Goal: Task Accomplishment & Management: Use online tool/utility

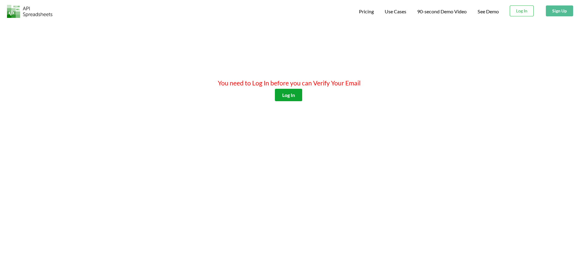
click at [293, 92] on button "Log In" at bounding box center [288, 95] width 27 height 12
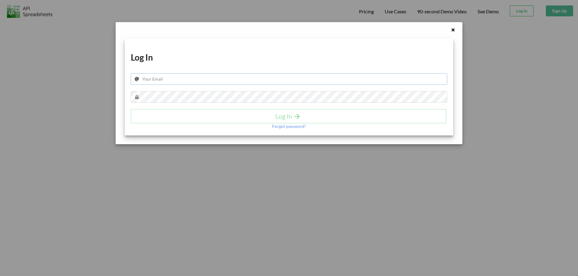
click at [208, 80] on input "text" at bounding box center [289, 79] width 316 height 12
type input "wani.lumbumpetigo10@gmail.com"
click at [281, 120] on button "Log In" at bounding box center [288, 116] width 315 height 14
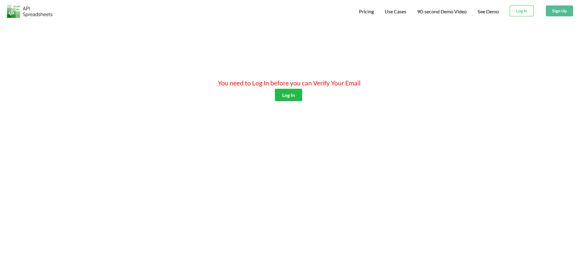
click at [436, 67] on div "You need to Log In before you can Verify Your Email Log In" at bounding box center [289, 159] width 578 height 276
click at [299, 93] on button "Log In" at bounding box center [288, 95] width 27 height 12
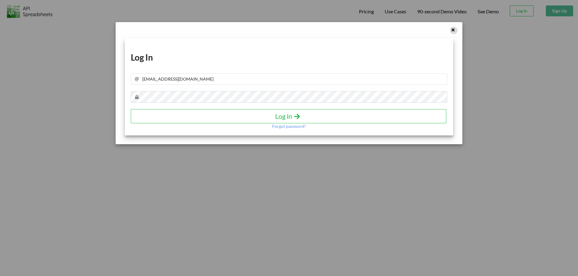
click at [454, 30] on icon at bounding box center [452, 29] width 5 height 4
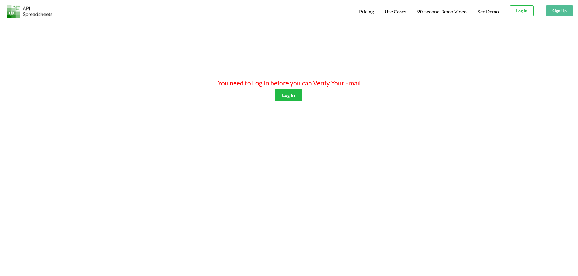
drag, startPoint x: 227, startPoint y: 57, endPoint x: 233, endPoint y: 57, distance: 5.8
click at [227, 57] on div "You need to Log In before you can Verify Your Email Log In" at bounding box center [289, 159] width 578 height 276
click at [524, 10] on button "Log In" at bounding box center [522, 10] width 24 height 11
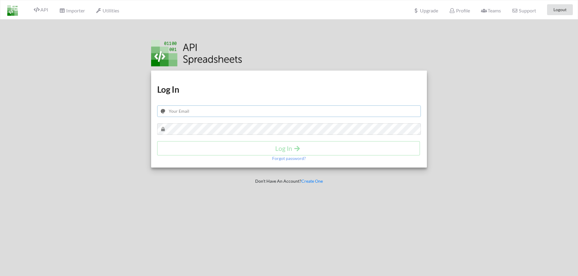
type input "wani.lumbumpetigo10@gmail.com"
click at [292, 150] on div "Log In" at bounding box center [289, 148] width 264 height 14
click at [286, 151] on h4 "Log In" at bounding box center [288, 149] width 250 height 8
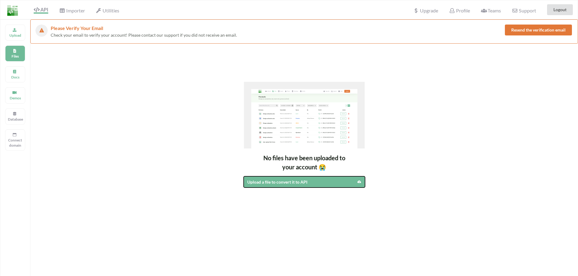
click at [308, 183] on div "Upload a file to convert it to API" at bounding box center [289, 182] width 85 height 6
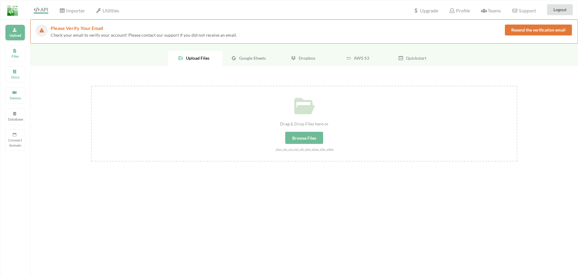
click at [15, 33] on p "Upload" at bounding box center [15, 35] width 15 height 5
click at [303, 140] on div "Browse Files" at bounding box center [304, 138] width 38 height 12
click at [91, 86] on input "Drag & Drop Files here or Browse Files .xlsx,.xls,.csv,.txt,.xlt,.xlm,.xlsm,.xl…" at bounding box center [91, 86] width 0 height 0
click at [247, 60] on span "Google Sheets" at bounding box center [251, 58] width 29 height 5
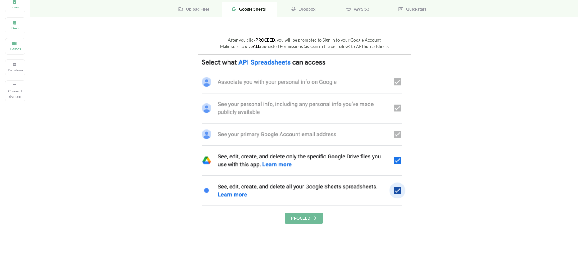
scroll to position [61, 0]
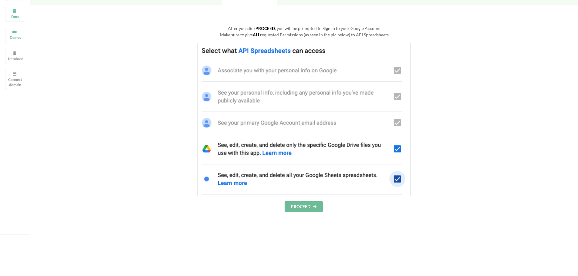
click at [305, 207] on button "PROCEED" at bounding box center [304, 206] width 38 height 11
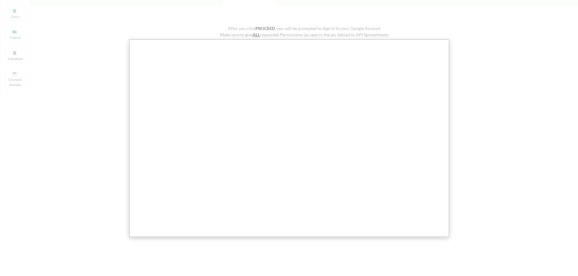
click at [489, 136] on div at bounding box center [291, 160] width 582 height 443
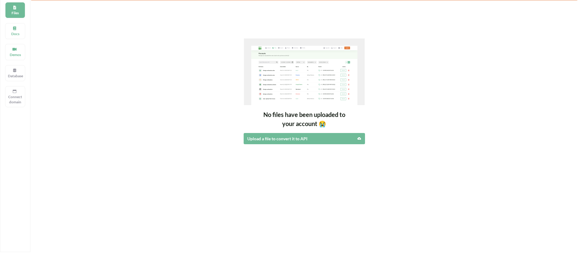
scroll to position [47, 0]
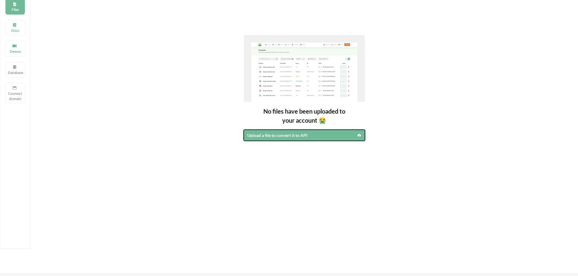
click at [277, 135] on div "Upload a file to convert it to API" at bounding box center [289, 135] width 85 height 6
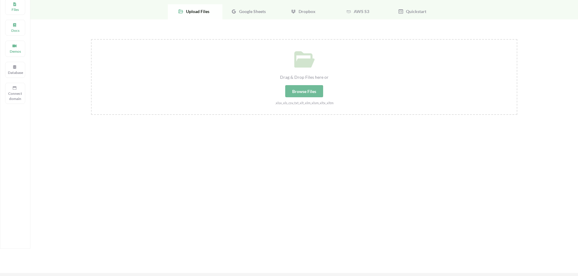
click at [264, 11] on span "Google Sheets" at bounding box center [251, 11] width 29 height 5
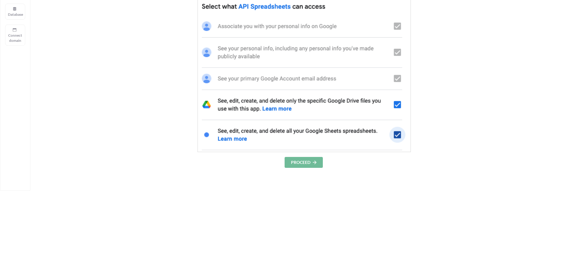
scroll to position [107, 0]
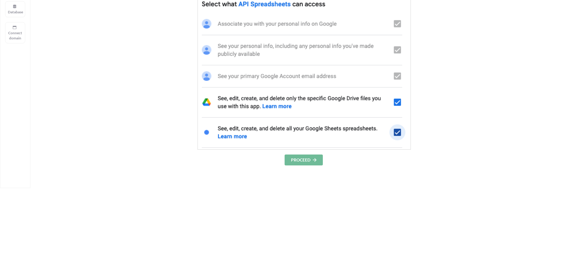
click at [397, 133] on img at bounding box center [303, 73] width 213 height 154
click at [397, 132] on img at bounding box center [303, 73] width 213 height 154
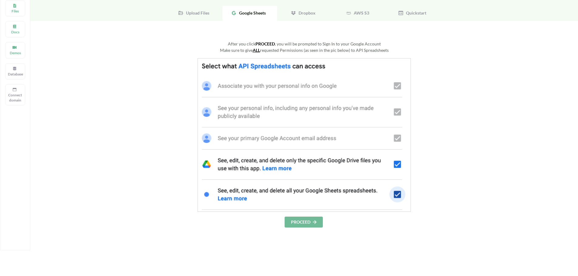
scroll to position [77, 0]
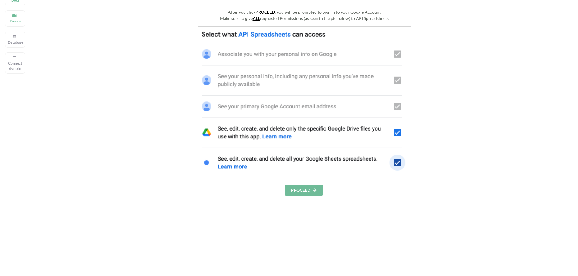
click at [299, 194] on button "PROCEED" at bounding box center [304, 190] width 38 height 11
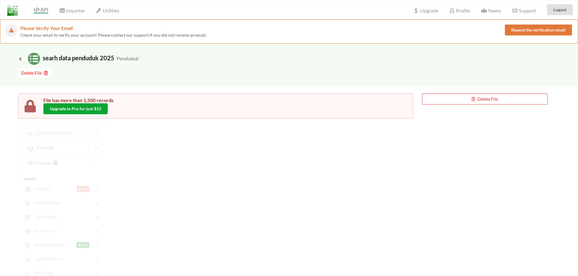
click at [79, 106] on button "Upgrade to Pro for just $15" at bounding box center [75, 108] width 64 height 11
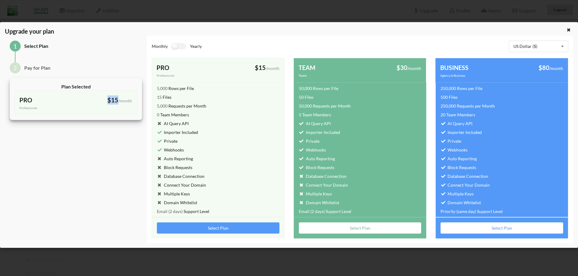
drag, startPoint x: 108, startPoint y: 99, endPoint x: 117, endPoint y: 101, distance: 9.3
click at [117, 101] on span "$15" at bounding box center [112, 99] width 11 height 7
copy span "$15"
